Goal: Task Accomplishment & Management: Use online tool/utility

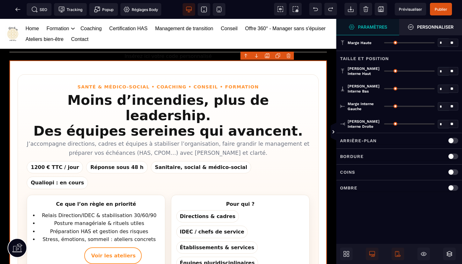
type input "*"
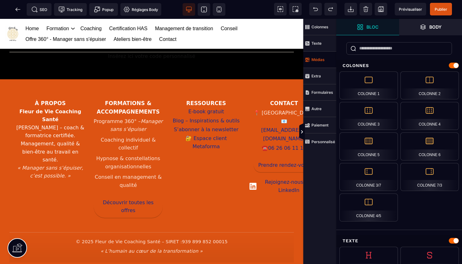
click at [324, 57] on span "Médias" at bounding box center [319, 60] width 33 height 16
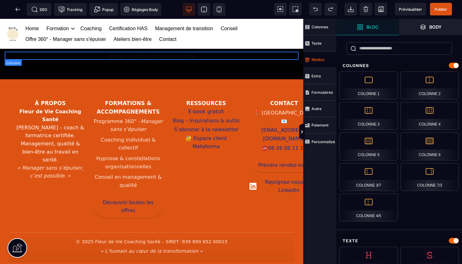
scroll to position [254, 0]
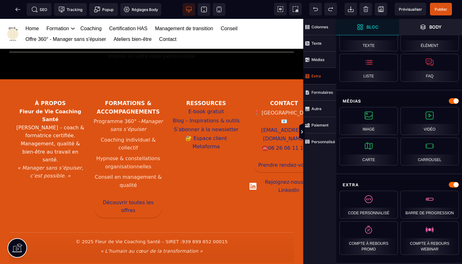
click at [319, 77] on strong "Extra" at bounding box center [315, 76] width 9 height 5
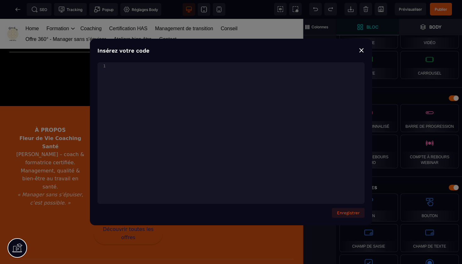
scroll to position [2713, 0]
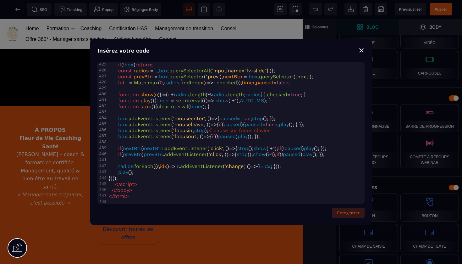
click at [353, 213] on button "Enregistrer" at bounding box center [348, 213] width 33 height 10
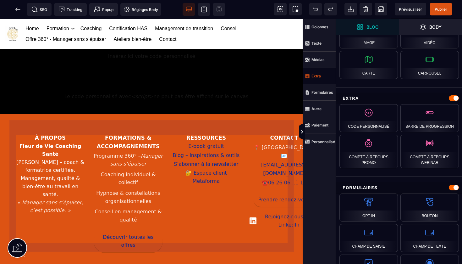
scroll to position [0, 0]
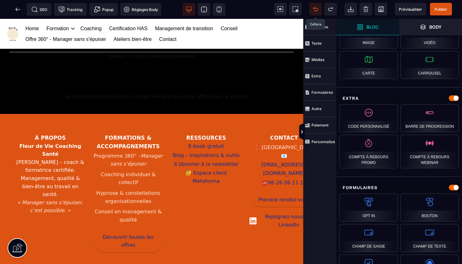
click at [316, 8] on icon at bounding box center [315, 9] width 5 height 3
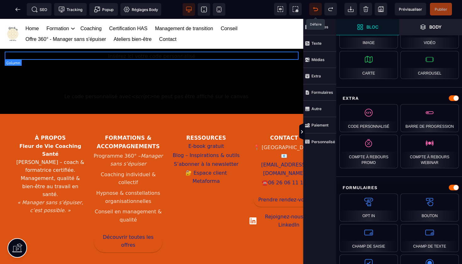
click at [244, 59] on div "Insérez ici votre code personnalisé" at bounding box center [151, 56] width 284 height 8
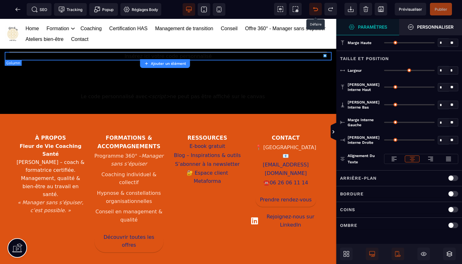
type input "*"
type input "***"
type input "*"
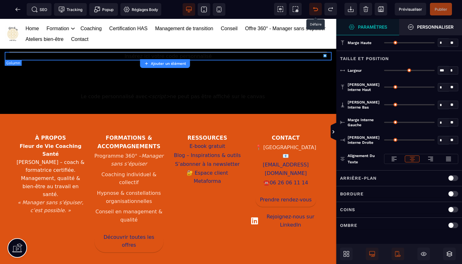
type input "**"
click at [345, 258] on span at bounding box center [346, 253] width 13 height 13
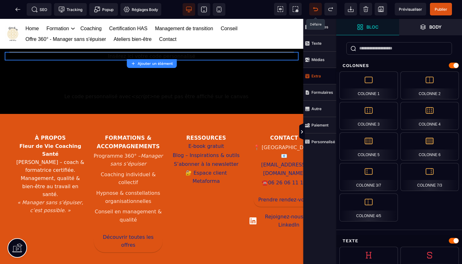
click at [318, 79] on span "Extra" at bounding box center [319, 76] width 33 height 16
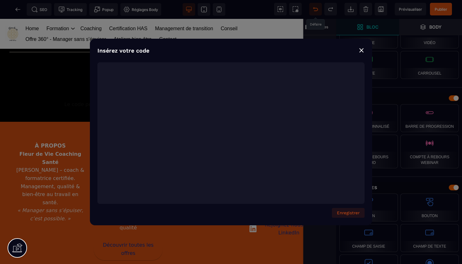
scroll to position [2482, 0]
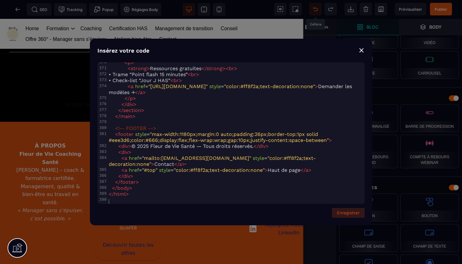
click at [348, 212] on button "Enregistrer" at bounding box center [348, 213] width 33 height 10
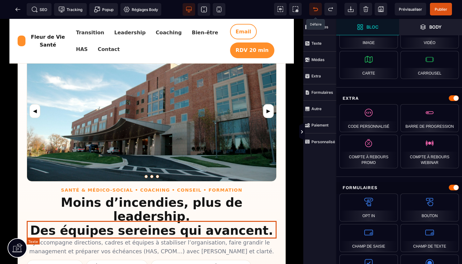
scroll to position [79, 0]
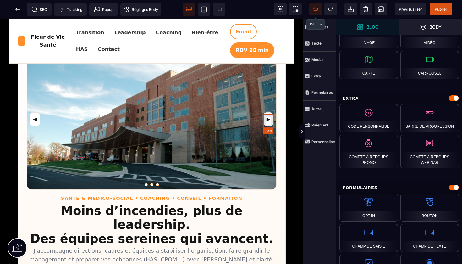
click at [264, 116] on link "▶" at bounding box center [268, 119] width 11 height 14
select select
select select "***"
select select
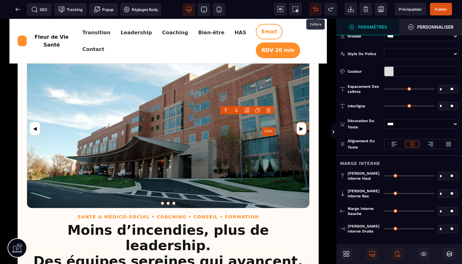
type input "*"
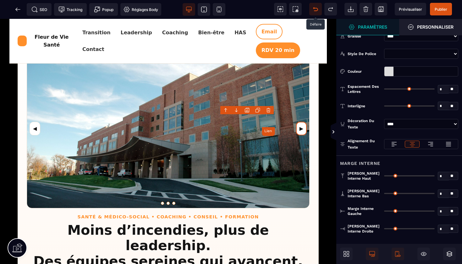
type input "*"
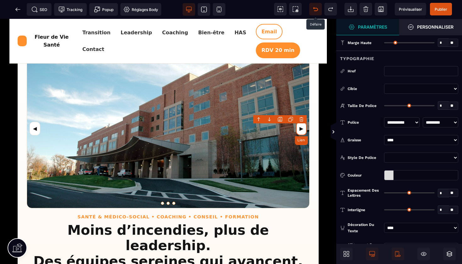
click at [301, 128] on link "▶" at bounding box center [301, 129] width 11 height 14
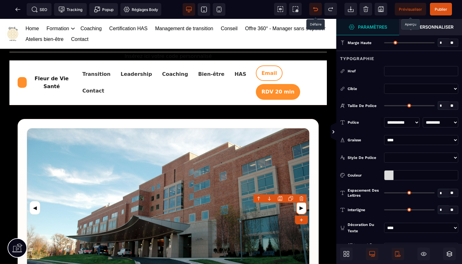
click at [410, 10] on span "Prévisualiser" at bounding box center [410, 9] width 23 height 5
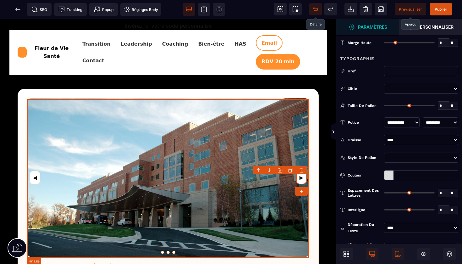
scroll to position [30, 0]
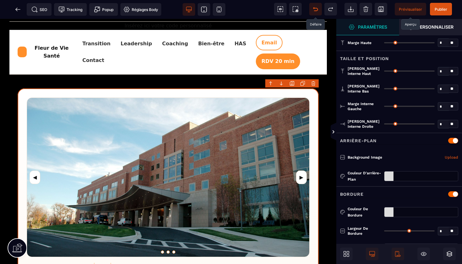
type input "**"
type input "*"
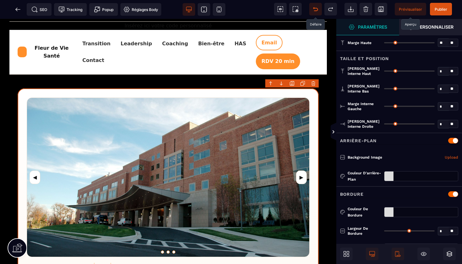
type input "*"
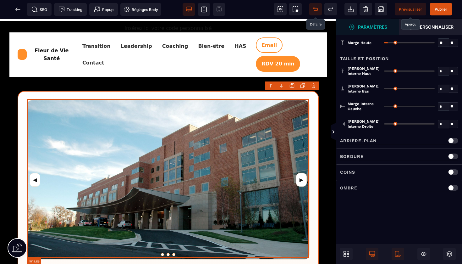
scroll to position [28, 0]
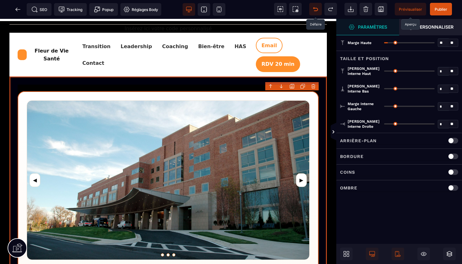
click at [292, 86] on body "B I U S A ******* Ajouter un élément" at bounding box center [231, 132] width 462 height 264
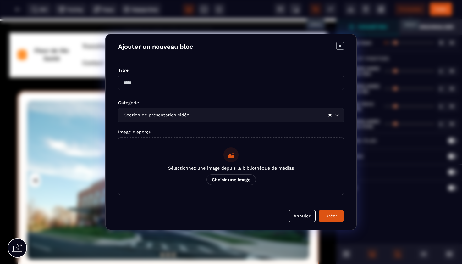
click at [196, 86] on input "Modal window" at bounding box center [231, 82] width 226 height 14
type input "**********"
click at [330, 215] on button "Créer" at bounding box center [331, 216] width 25 height 12
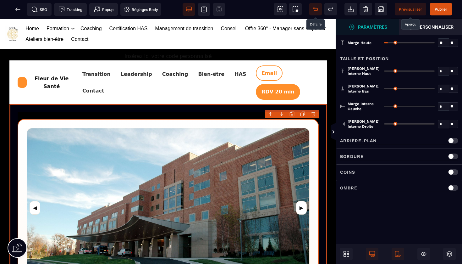
scroll to position [0, 0]
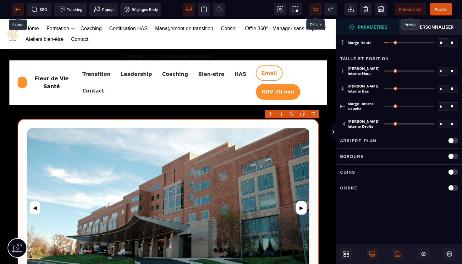
click at [17, 8] on icon at bounding box center [16, 9] width 2 height 3
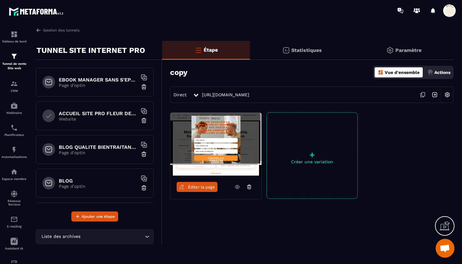
click at [91, 118] on p "Website" at bounding box center [98, 118] width 79 height 5
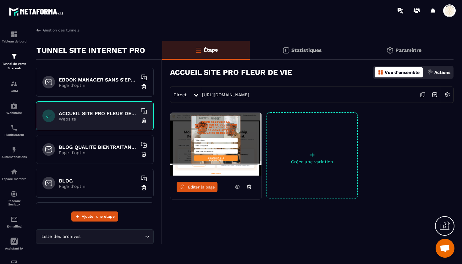
click at [202, 184] on link "Éditer la page" at bounding box center [197, 187] width 41 height 10
